Goal: Task Accomplishment & Management: Complete application form

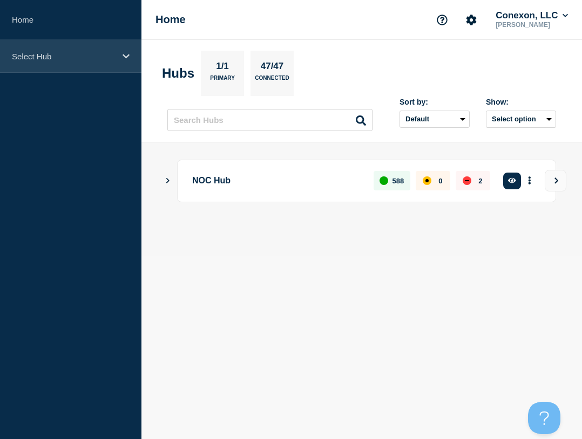
click at [66, 59] on p "Select Hub" at bounding box center [64, 56] width 104 height 9
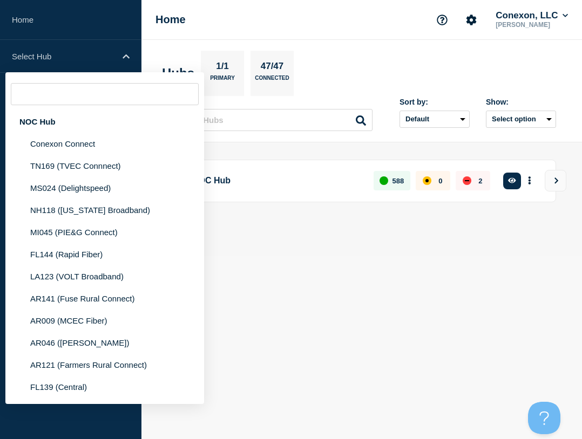
click at [367, 286] on body "Home Select Hub NOC Hub Conexon Connect TN169 (TVEC Connnect) MS024 (Delightspe…" at bounding box center [291, 219] width 582 height 439
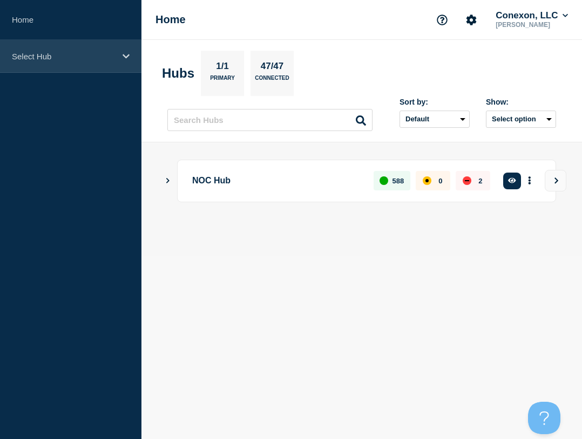
click at [82, 61] on div "Select Hub" at bounding box center [70, 56] width 141 height 33
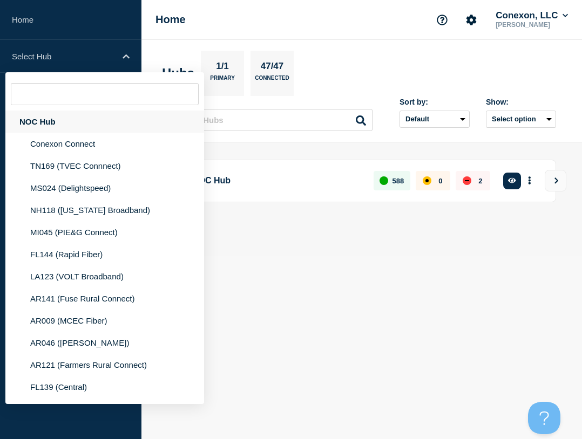
click at [75, 117] on div "NOC Hub" at bounding box center [104, 122] width 199 height 22
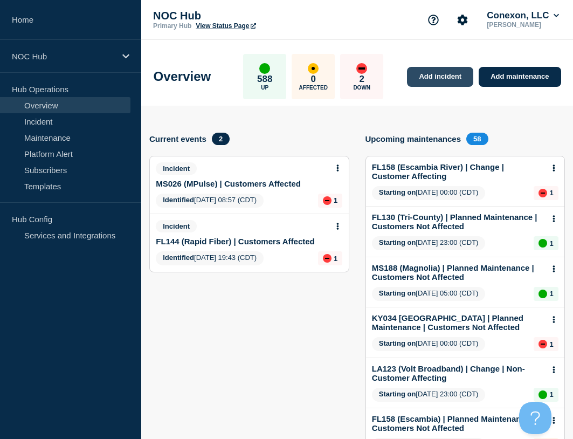
click at [438, 72] on link "Add incident" at bounding box center [440, 77] width 66 height 20
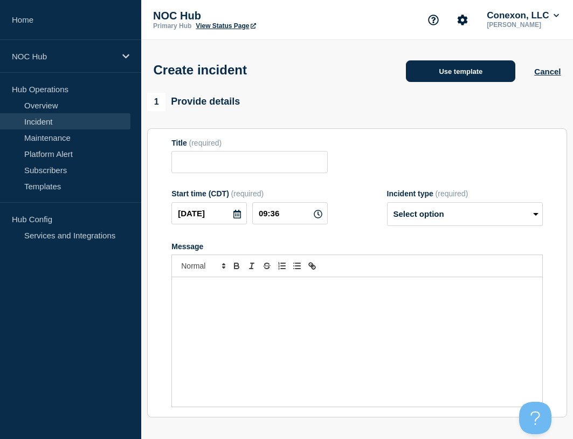
click at [450, 70] on button "Use template" at bounding box center [461, 71] width 110 height 22
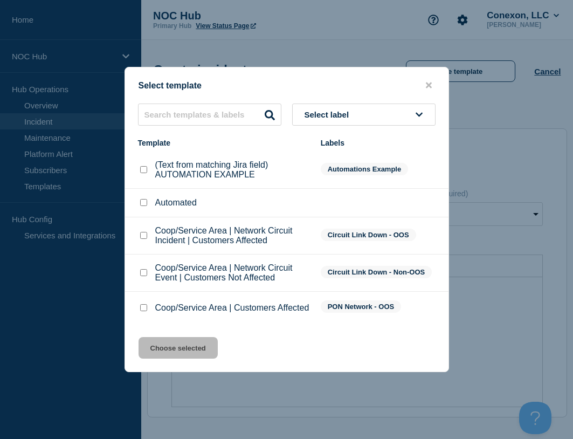
click at [141, 306] on input "Coop/Service Area | Customers Affected checkbox" at bounding box center [143, 307] width 7 height 7
checkbox input "true"
click at [164, 356] on button "Choose selected" at bounding box center [178, 348] width 79 height 22
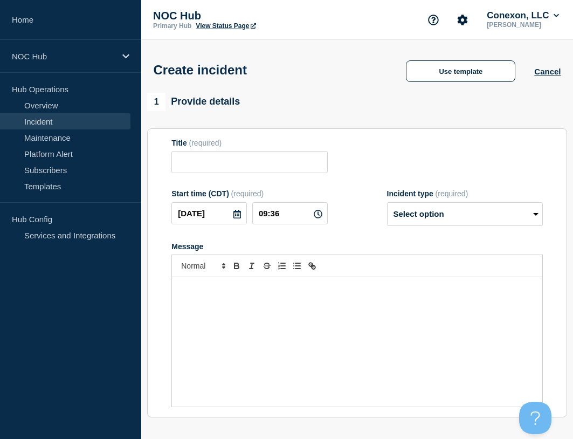
type input "Coop/Service Area | Customers Affected"
select select "investigating"
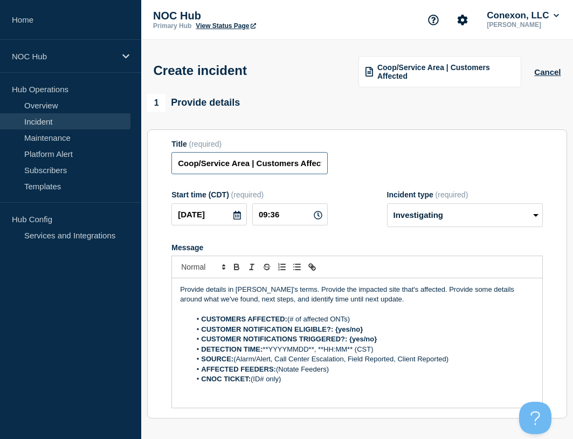
drag, startPoint x: 249, startPoint y: 164, endPoint x: 176, endPoint y: 154, distance: 73.0
click at [174, 159] on input "Coop/Service Area | Customers Affected" at bounding box center [250, 163] width 156 height 22
type input "MS024 DElightspeed | Customers Affected"
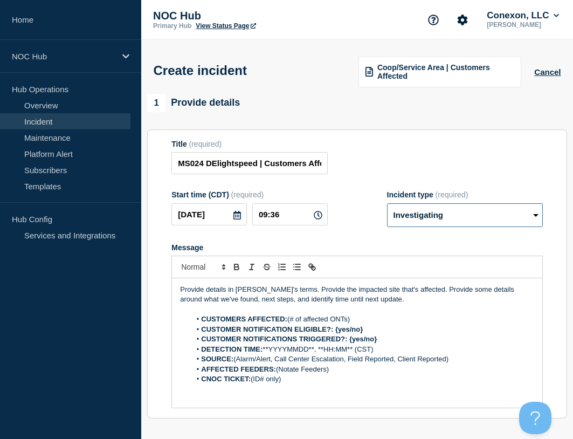
click at [457, 216] on select "Select option Investigating Identified Monitoring" at bounding box center [465, 215] width 156 height 24
click at [378, 175] on div "Title (required) MS024 DElightspeed | Customers Affected" at bounding box center [358, 157] width 372 height 35
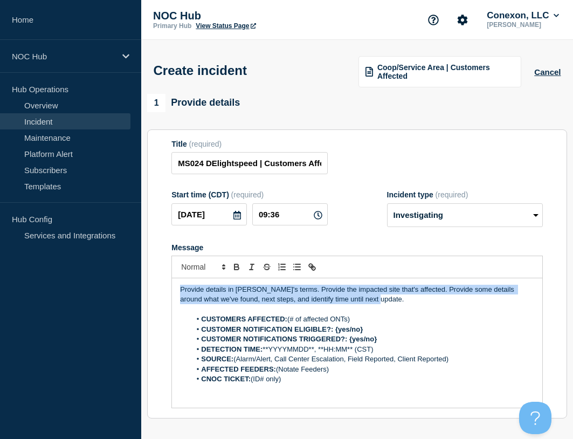
drag, startPoint x: 379, startPoint y: 299, endPoint x: 111, endPoint y: 282, distance: 269.2
click at [111, 282] on div "Home NOC Hub Hub Operations Overview Incident Maintenance Platform Alert Subscr…" at bounding box center [286, 377] width 573 height 754
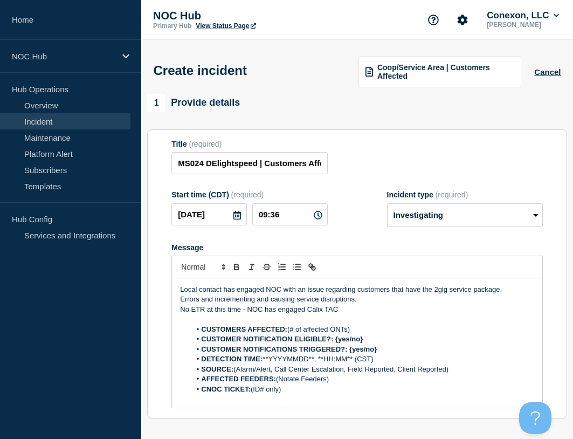
drag, startPoint x: 365, startPoint y: 331, endPoint x: 290, endPoint y: 331, distance: 74.4
click at [292, 331] on li "CUSTOMERS AFFECTED: (# of affected ONTs)" at bounding box center [363, 330] width 344 height 10
click at [360, 327] on li "CUSTOMERS AFFECTED: (# of affected ONTs)" at bounding box center [363, 330] width 344 height 10
drag, startPoint x: 357, startPoint y: 329, endPoint x: 289, endPoint y: 330, distance: 68.0
click at [289, 330] on li "CUSTOMERS AFFECTED: (# of affected ONTs)" at bounding box center [363, 330] width 344 height 10
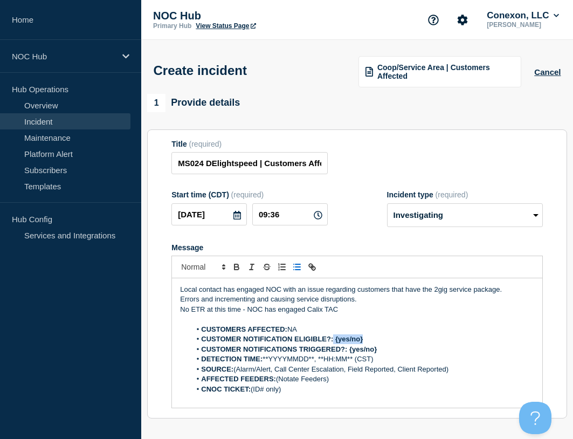
drag, startPoint x: 362, startPoint y: 340, endPoint x: 333, endPoint y: 341, distance: 28.6
click at [333, 341] on li "CUSTOMER NOTIFICATION ELIGIBLE?: {yes/no}" at bounding box center [363, 339] width 344 height 10
drag, startPoint x: 388, startPoint y: 349, endPoint x: 349, endPoint y: 352, distance: 39.6
click at [350, 352] on li "CUSTOMER NOTIFICATIONS TRIGGERED?: {yes/no}" at bounding box center [363, 350] width 344 height 10
drag, startPoint x: 375, startPoint y: 358, endPoint x: 264, endPoint y: 364, distance: 110.8
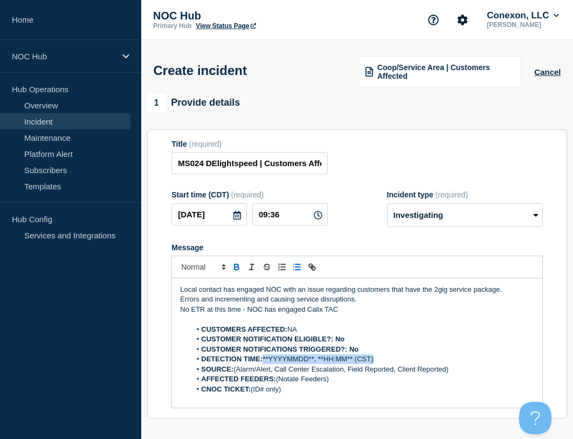
click at [264, 364] on li "DETECTION TIME: **YYYYMMDD**, **HH:MM** (CST)" at bounding box center [363, 359] width 344 height 10
drag, startPoint x: 237, startPoint y: 371, endPoint x: 465, endPoint y: 367, distance: 227.7
click at [465, 367] on li "SOURCE: (Alarm/Alert, Call Center Escalation, Field Reported, Client Reported)" at bounding box center [363, 370] width 344 height 10
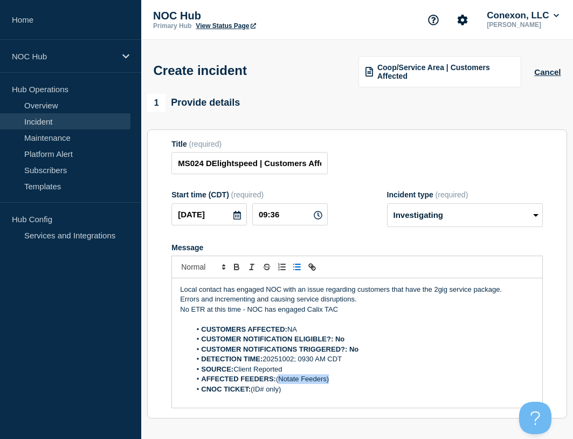
drag, startPoint x: 349, startPoint y: 384, endPoint x: 281, endPoint y: 384, distance: 68.0
click at [281, 384] on li "AFFECTED FEEDERS: (Notate Feeders)" at bounding box center [363, 379] width 344 height 10
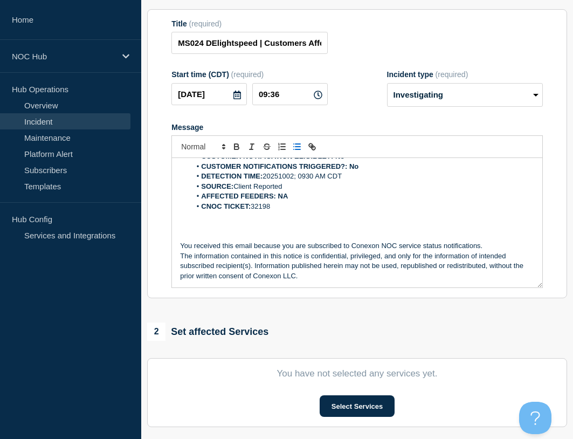
scroll to position [162, 0]
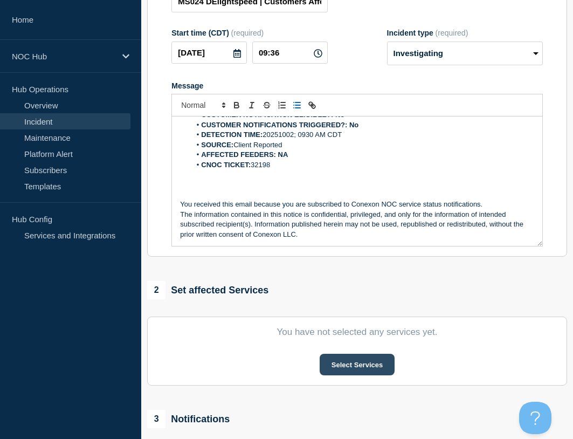
click at [339, 361] on button "Select Services" at bounding box center [357, 365] width 75 height 22
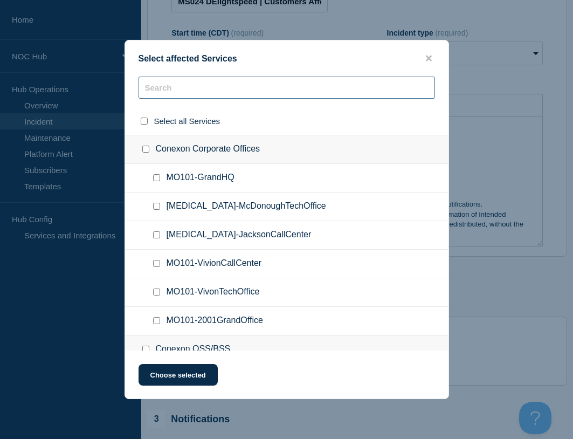
click at [169, 93] on input "text" at bounding box center [287, 88] width 297 height 22
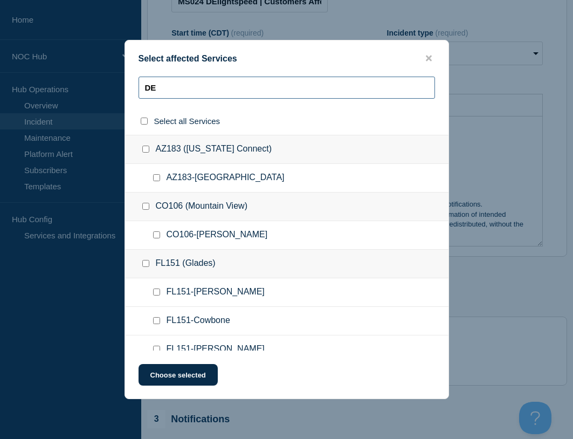
type input "D"
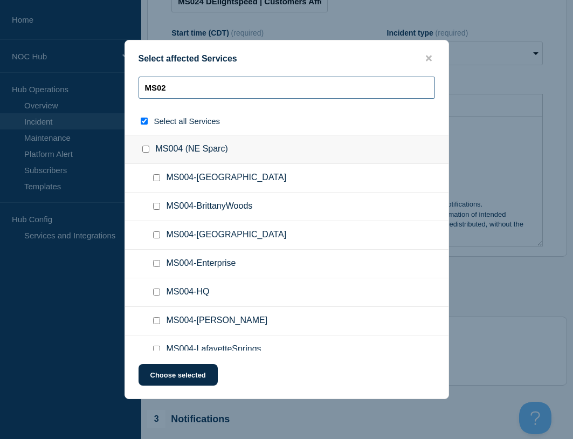
type input "MS023"
checkbox input "true"
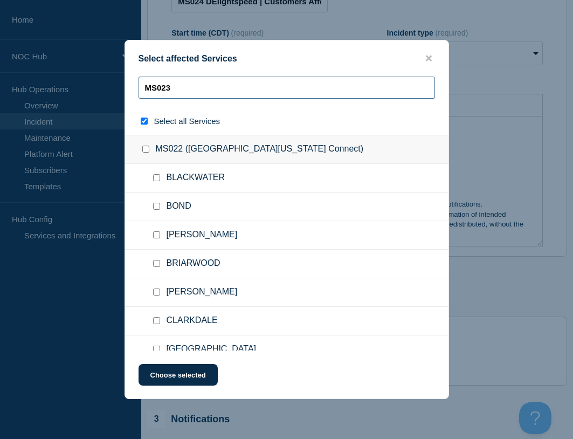
type input "MS02"
checkbox input "false"
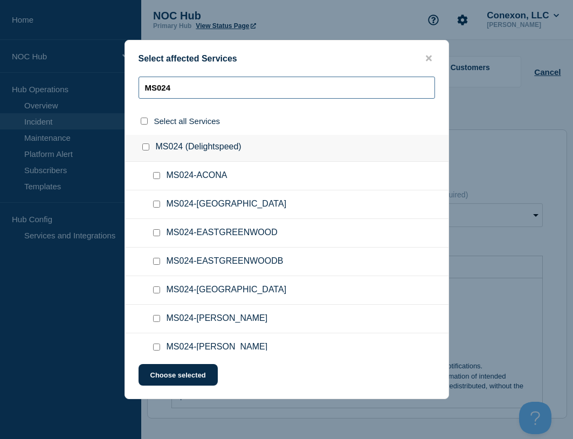
scroll to position [0, 0]
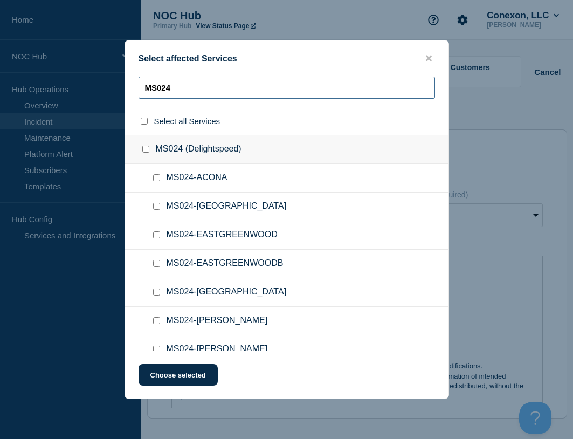
type input "MS024"
click at [145, 151] on input "MS024 (Delightspeed) checkbox" at bounding box center [145, 149] width 7 height 7
checkbox input "true"
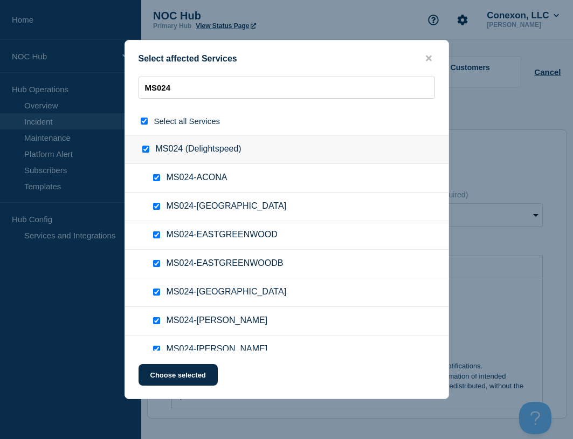
checkbox input "true"
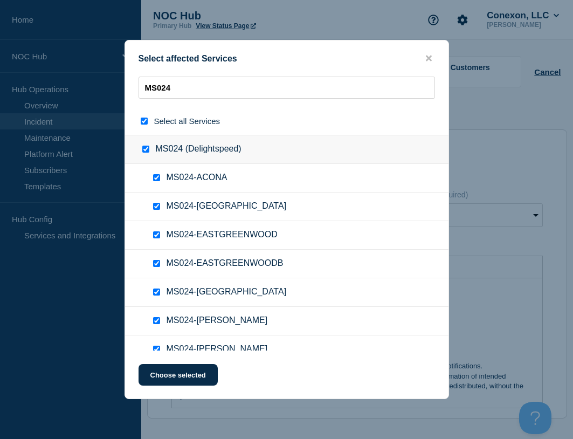
checkbox input "true"
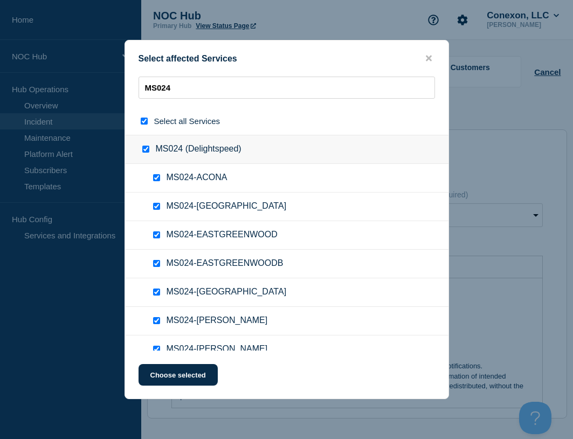
checkbox input "true"
click at [184, 373] on button "Choose selected" at bounding box center [178, 375] width 79 height 22
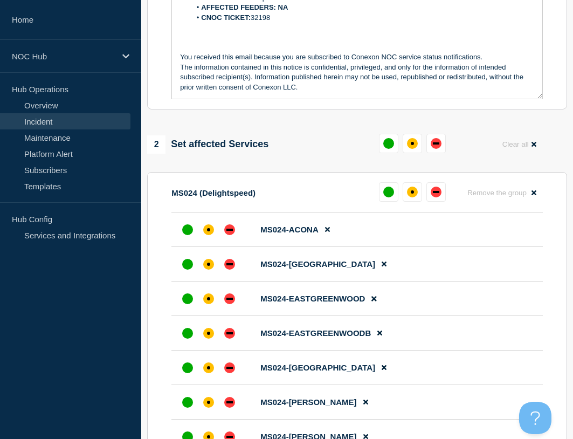
scroll to position [324, 0]
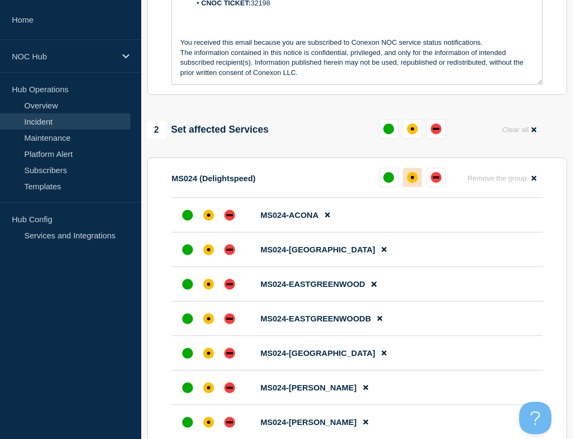
click at [409, 180] on div "affected" at bounding box center [412, 177] width 11 height 11
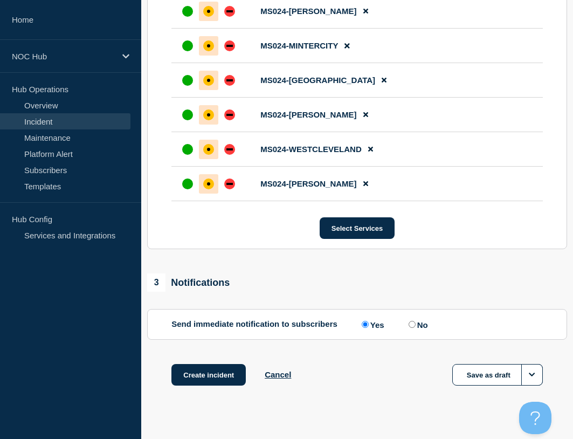
scroll to position [753, 0]
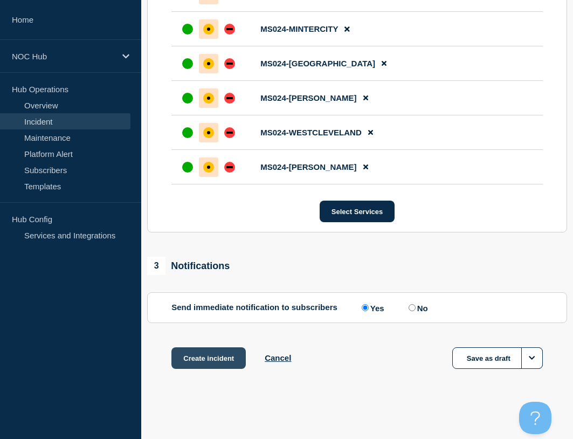
click at [233, 354] on button "Create incident" at bounding box center [209, 358] width 74 height 22
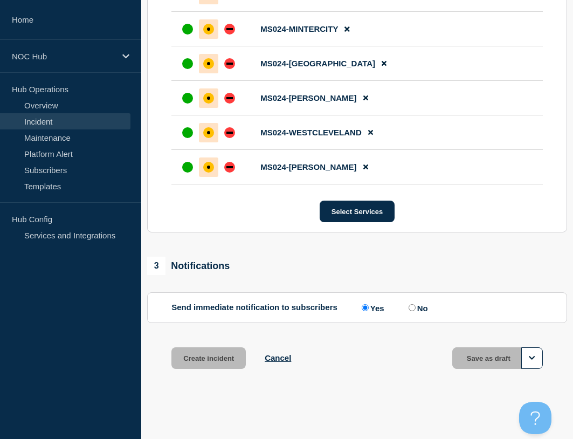
scroll to position [0, 0]
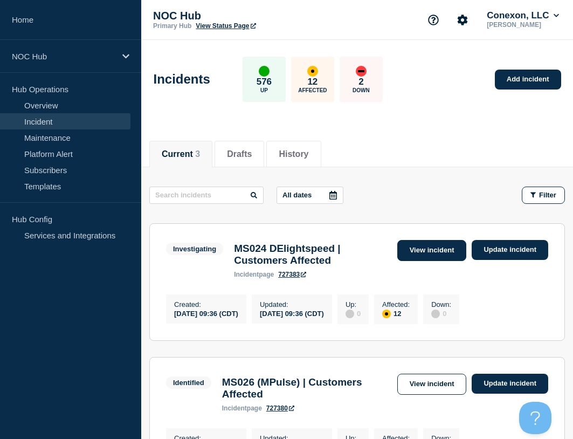
click at [428, 250] on link "View incident" at bounding box center [433, 250] width 70 height 21
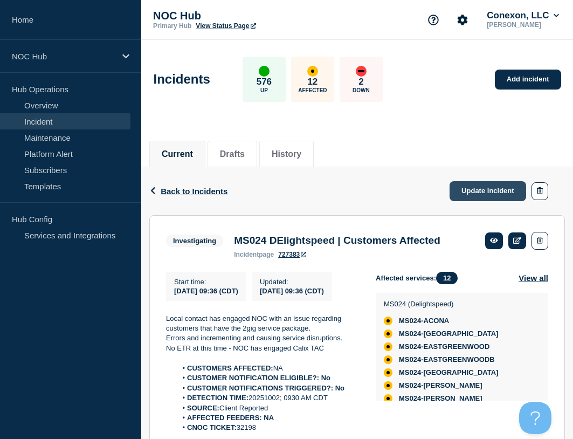
click at [480, 194] on link "Update incident" at bounding box center [488, 191] width 77 height 20
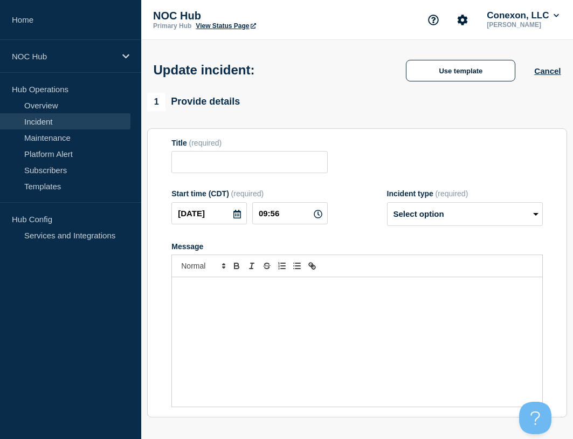
type input "MS024 DElightspeed | Customers Affected"
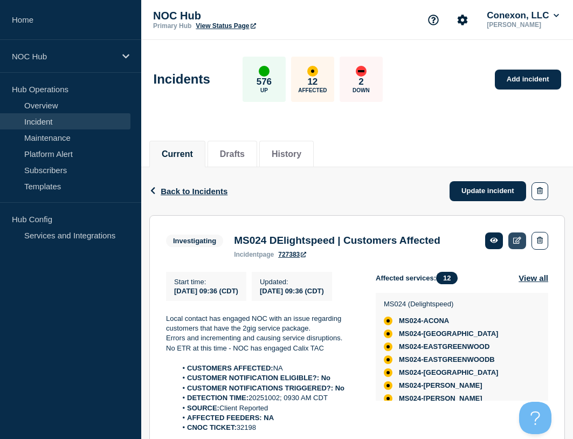
click at [517, 245] on link at bounding box center [518, 241] width 18 height 17
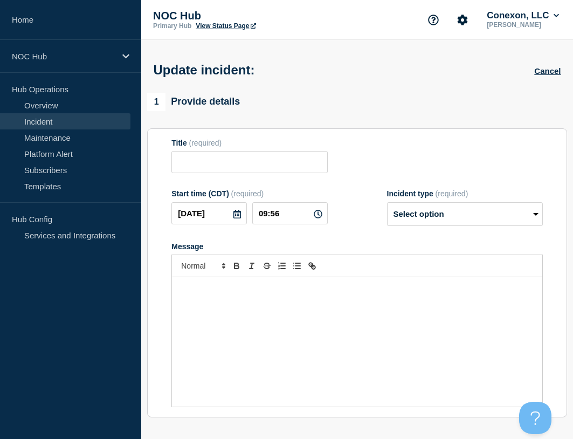
type input "MS024 DElightspeed | Customers Affected"
type input "09:36"
select select "investigating"
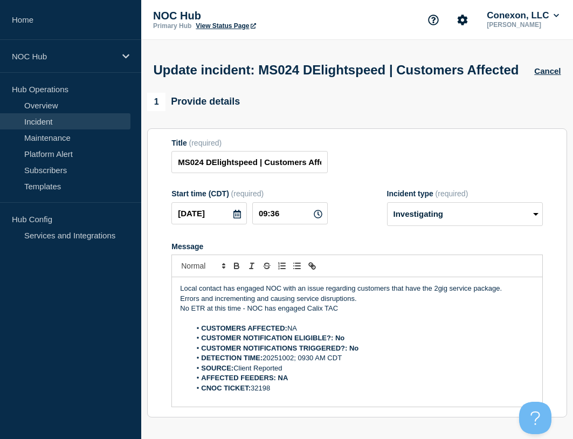
click at [319, 333] on li "CUSTOMERS AFFECTED: NA" at bounding box center [363, 329] width 344 height 10
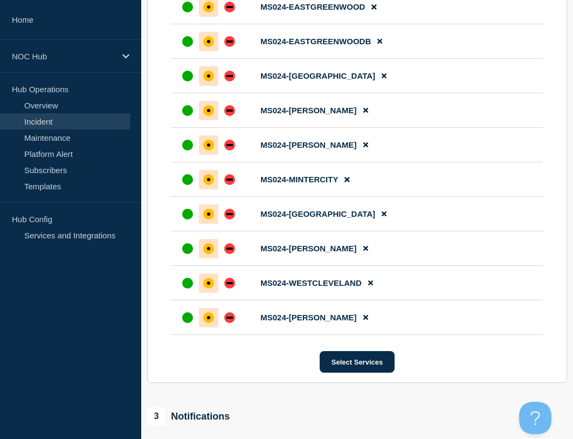
scroll to position [744, 0]
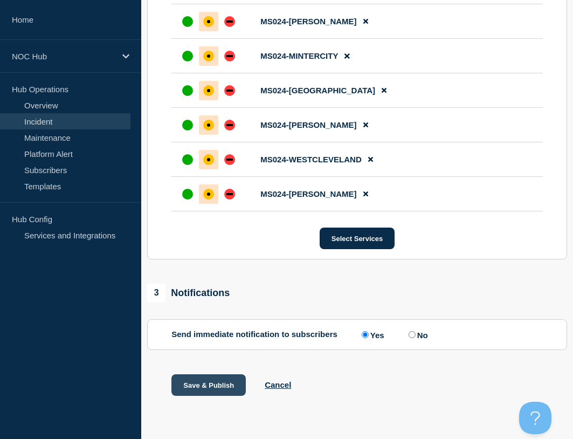
click at [215, 390] on button "Save & Publish" at bounding box center [209, 385] width 74 height 22
